Goal: Task Accomplishment & Management: Manage account settings

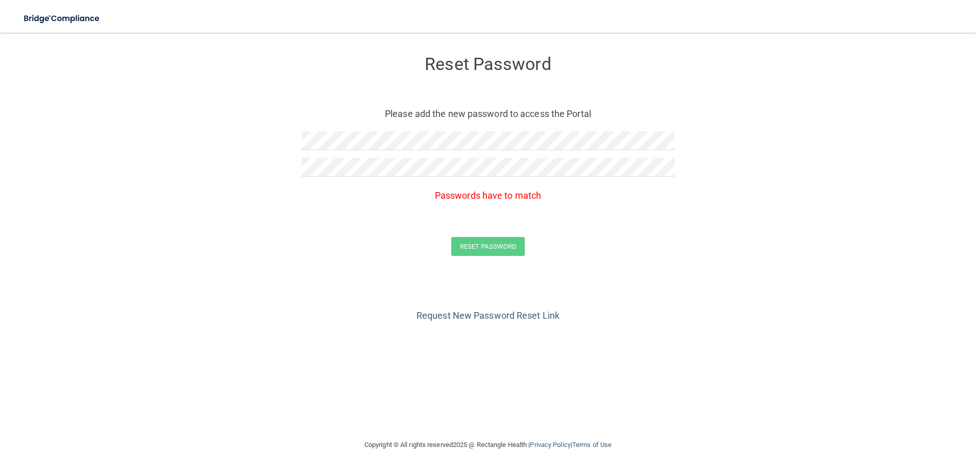
click at [433, 201] on p "Passwords have to match" at bounding box center [488, 195] width 373 height 17
click at [215, 140] on form "Reset Password Please add the new password to access the Portal Passwords have …" at bounding box center [487, 158] width 935 height 230
click at [136, 161] on form "Reset Password Please add the new password to access the Portal Passwords have …" at bounding box center [487, 158] width 935 height 230
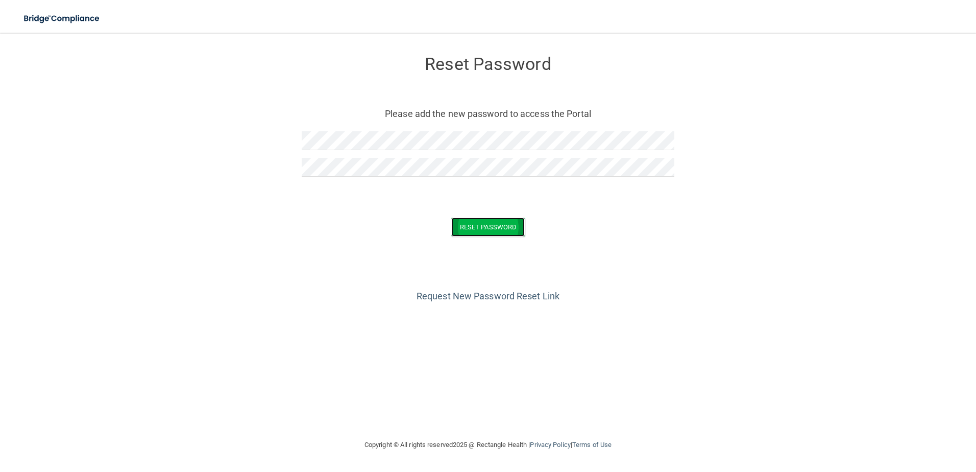
click at [482, 223] on button "Reset Password" at bounding box center [488, 226] width 74 height 19
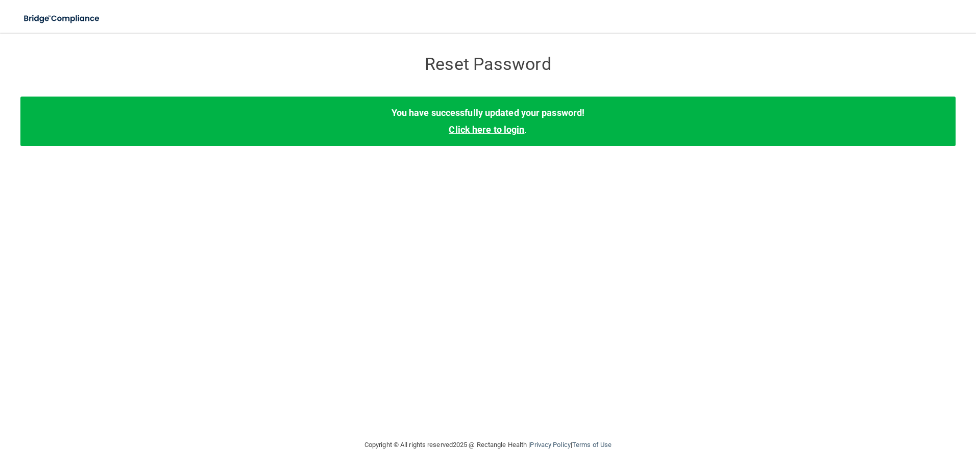
click at [480, 130] on link "Click here to login" at bounding box center [487, 129] width 76 height 11
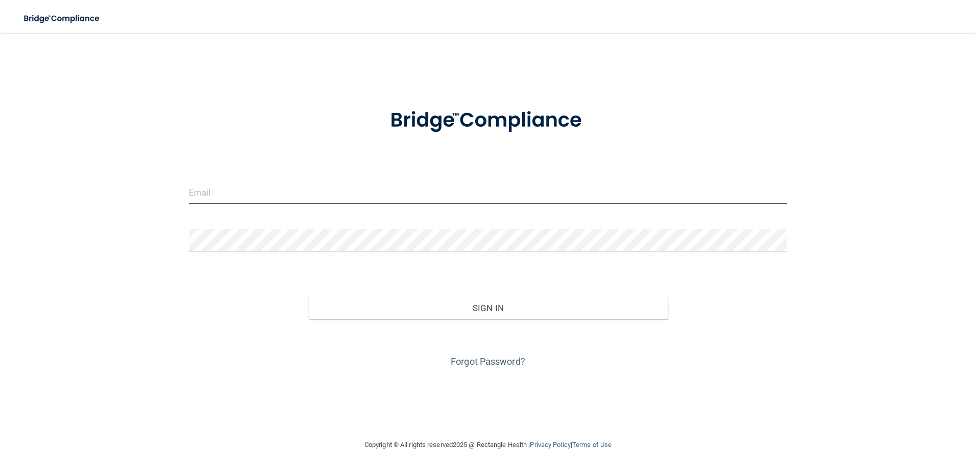
type input "[PERSON_NAME][EMAIL_ADDRESS][PERSON_NAME][DOMAIN_NAME]"
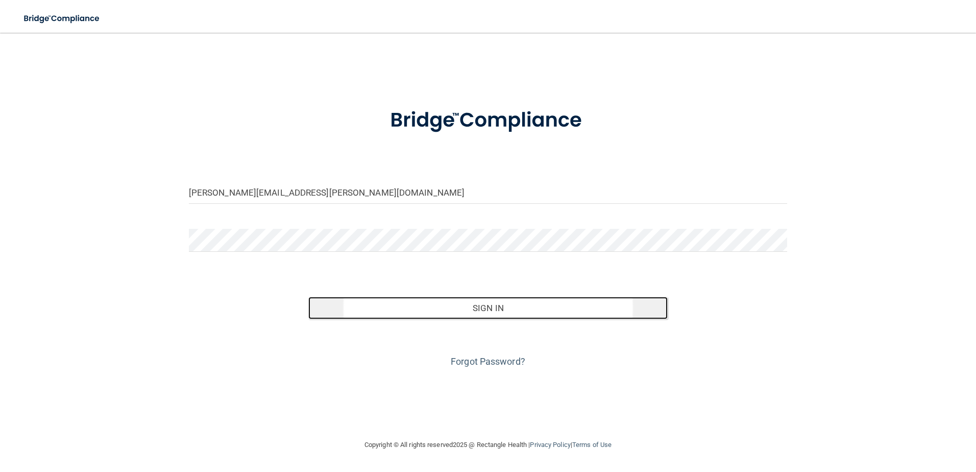
click at [440, 305] on button "Sign In" at bounding box center [487, 308] width 359 height 22
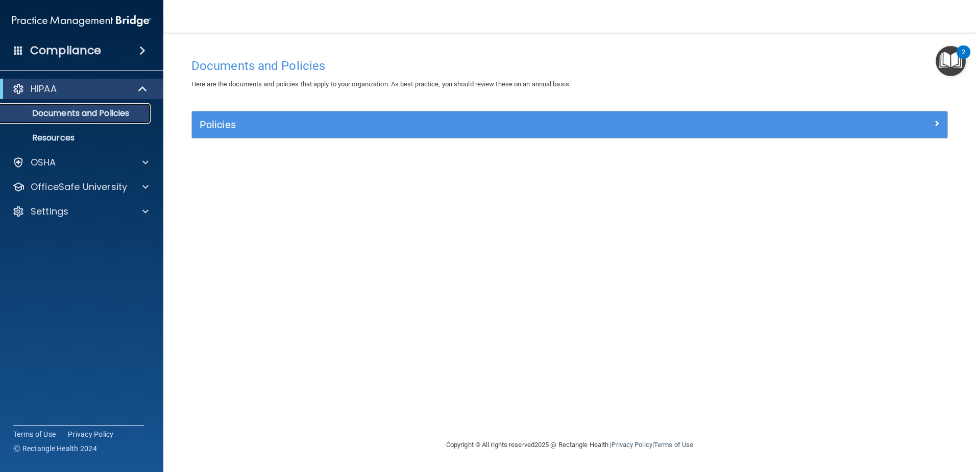
click at [73, 115] on p "Documents and Policies" at bounding box center [76, 113] width 139 height 10
